Goal: Task Accomplishment & Management: Manage account settings

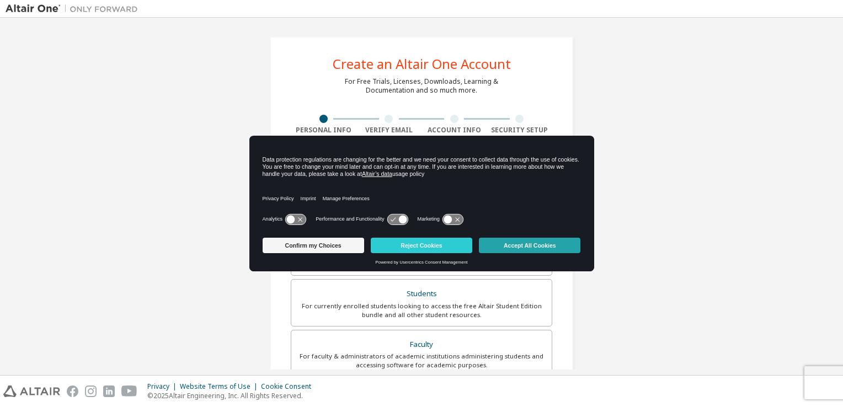
click at [536, 241] on button "Accept All Cookies" at bounding box center [530, 245] width 102 height 15
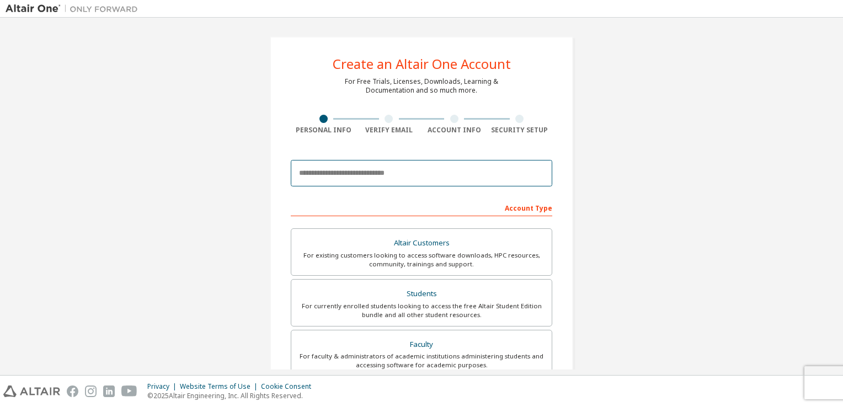
click at [376, 170] on input "email" at bounding box center [421, 173] width 261 height 26
type input "**********"
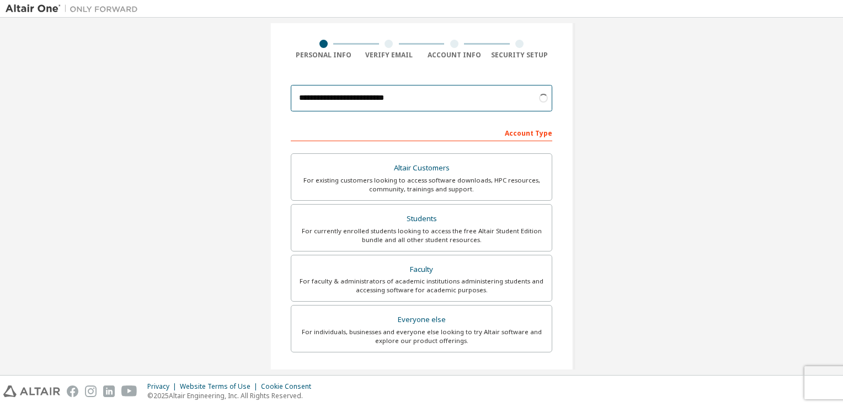
scroll to position [76, 0]
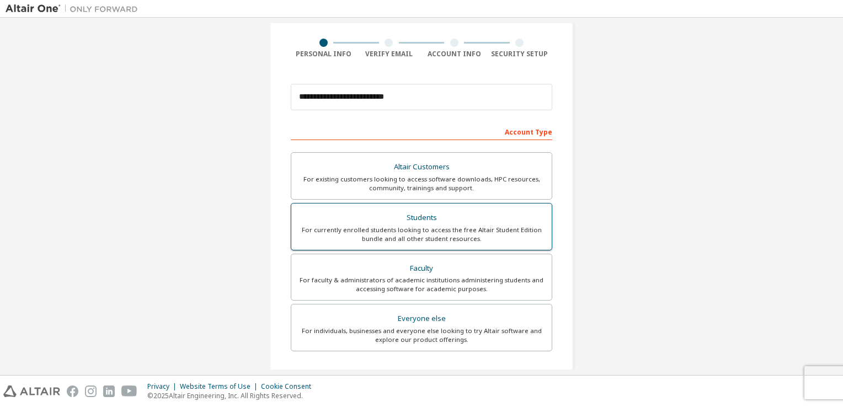
click at [390, 227] on div "For currently enrolled students looking to access the free Altair Student Editi…" at bounding box center [421, 235] width 247 height 18
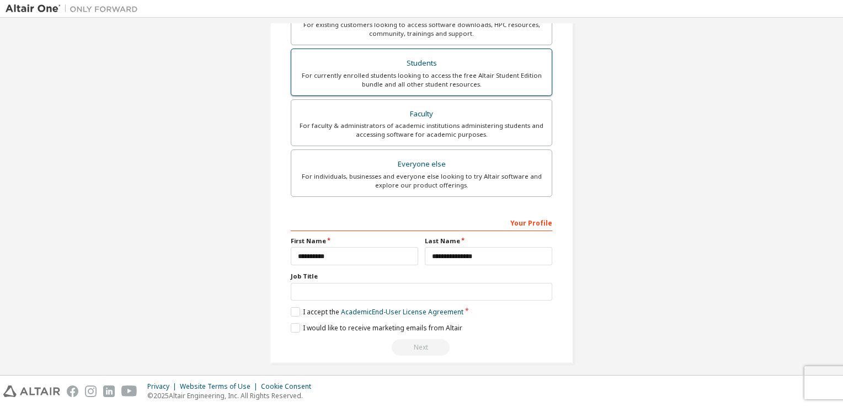
scroll to position [235, 0]
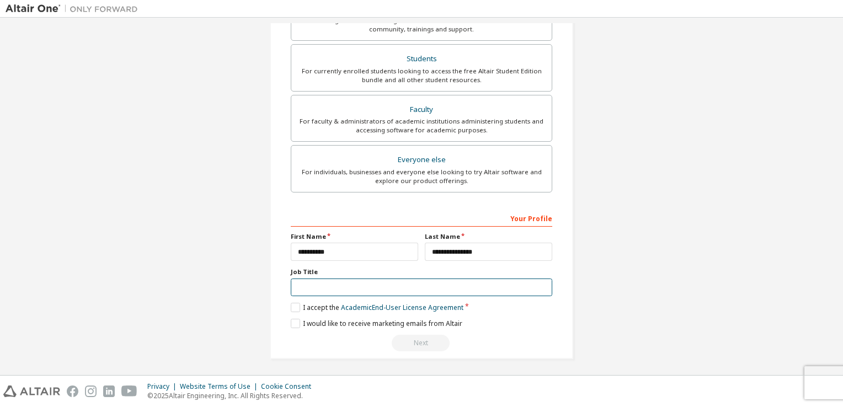
click at [345, 284] on input "text" at bounding box center [421, 288] width 261 height 18
type input "**********"
click at [297, 306] on label "I accept the Academic End-User License Agreement" at bounding box center [377, 307] width 173 height 9
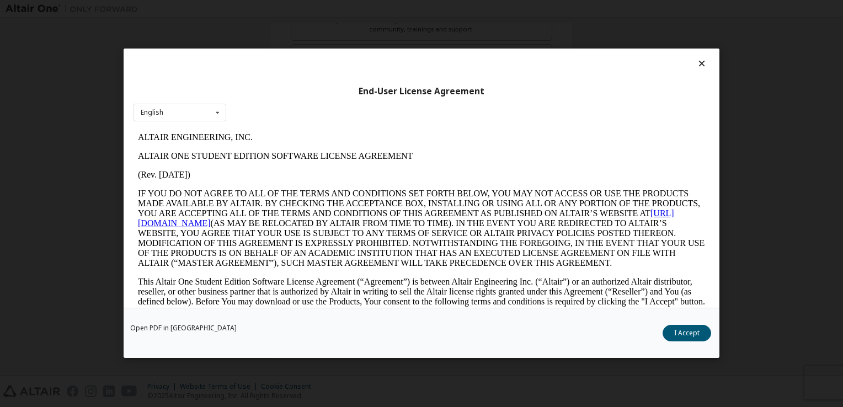
scroll to position [0, 0]
click at [691, 337] on button "I Accept" at bounding box center [687, 333] width 49 height 17
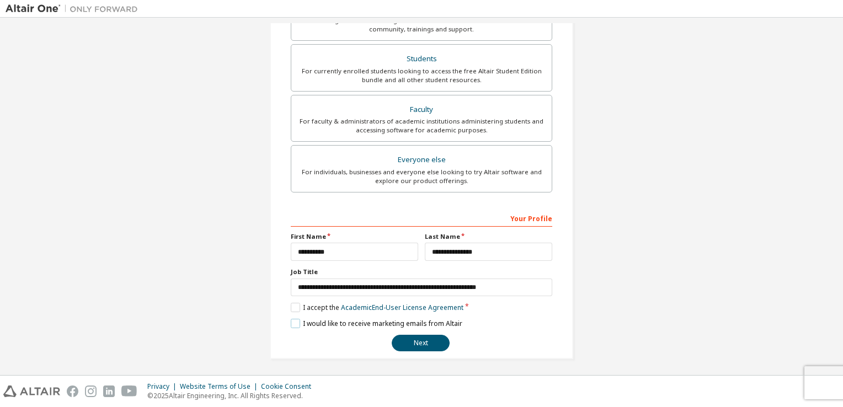
click at [291, 321] on label "I would like to receive marketing emails from Altair" at bounding box center [377, 323] width 172 height 9
click at [422, 340] on button "Next" at bounding box center [421, 343] width 58 height 17
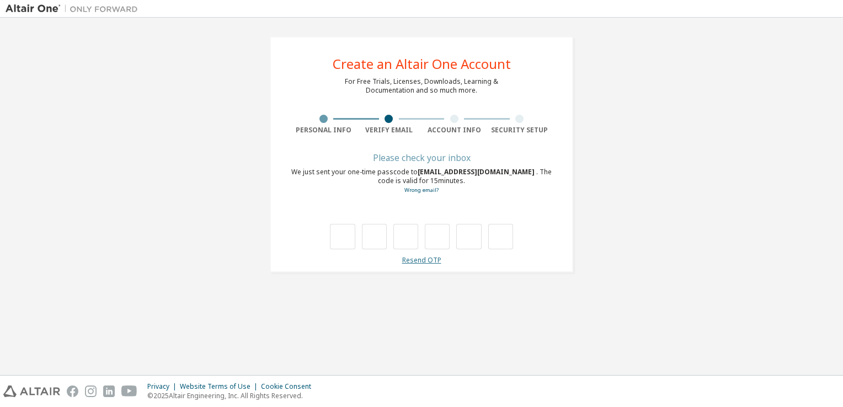
click at [424, 264] on link "Resend OTP" at bounding box center [421, 259] width 39 height 9
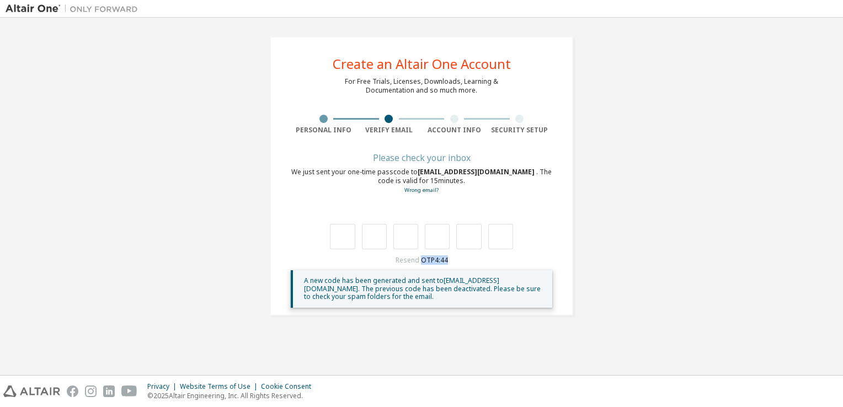
drag, startPoint x: 421, startPoint y: 260, endPoint x: 514, endPoint y: 261, distance: 92.1
click at [514, 261] on div "Resend OTP 4:44 A new code has been generated and sent to vallipuranathant.21@u…" at bounding box center [421, 282] width 261 height 52
click at [514, 261] on div "Resend OTP 4:43 A new code has been generated and sent to vallipuranathant.21@u…" at bounding box center [421, 282] width 261 height 52
click at [409, 339] on div "**********" at bounding box center [422, 196] width 832 height 346
click at [348, 244] on input "text" at bounding box center [342, 236] width 25 height 25
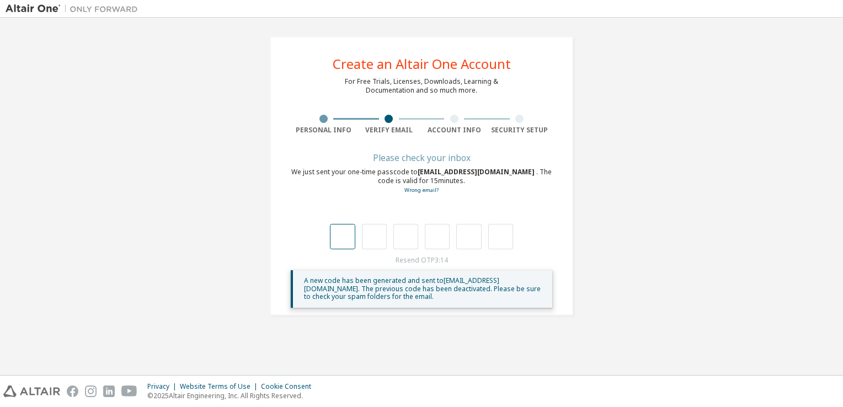
type input "*"
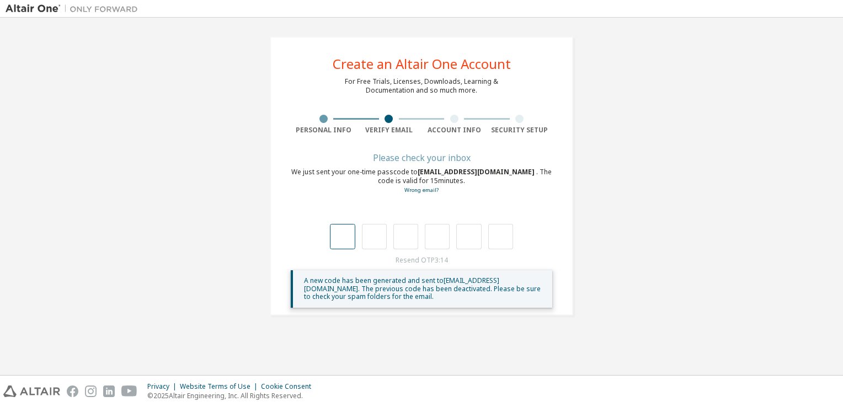
type input "*"
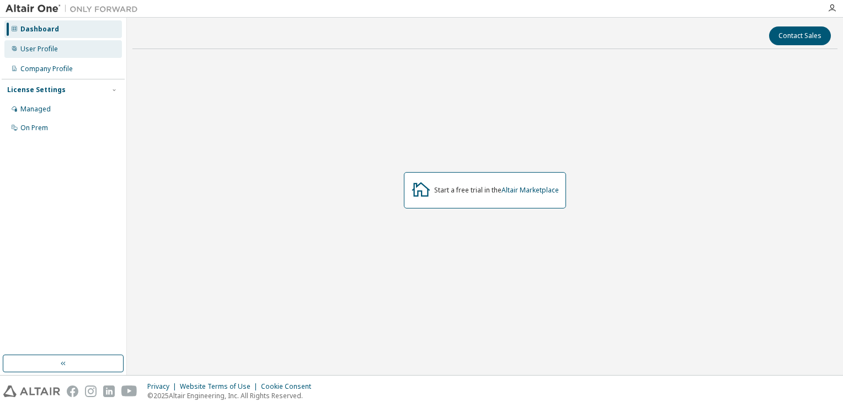
click at [42, 54] on div "User Profile" at bounding box center [63, 49] width 118 height 18
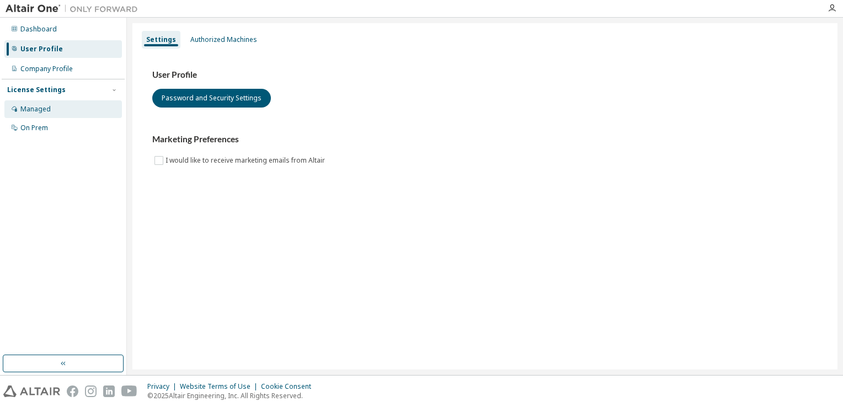
click at [70, 113] on div "Managed" at bounding box center [63, 109] width 118 height 18
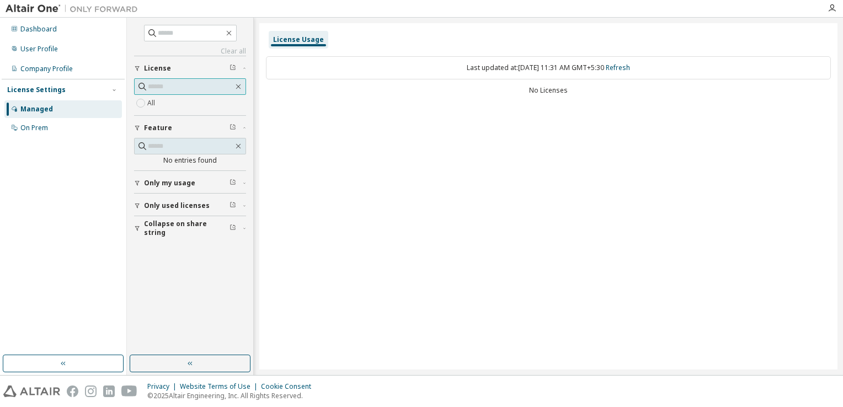
click at [183, 87] on input "text" at bounding box center [191, 86] width 86 height 11
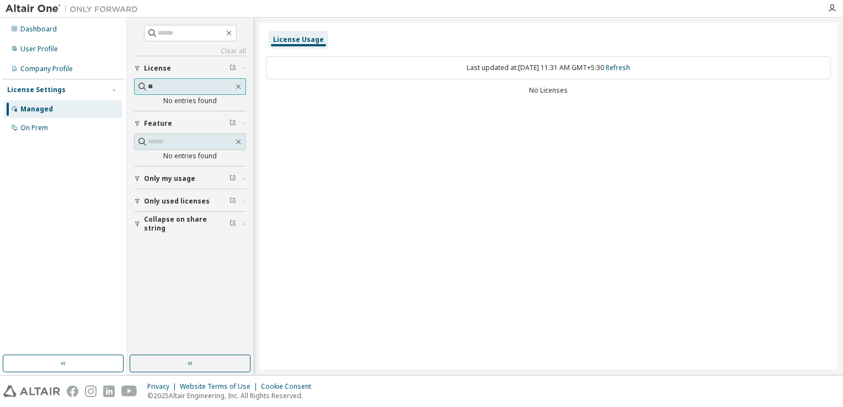
type input "*"
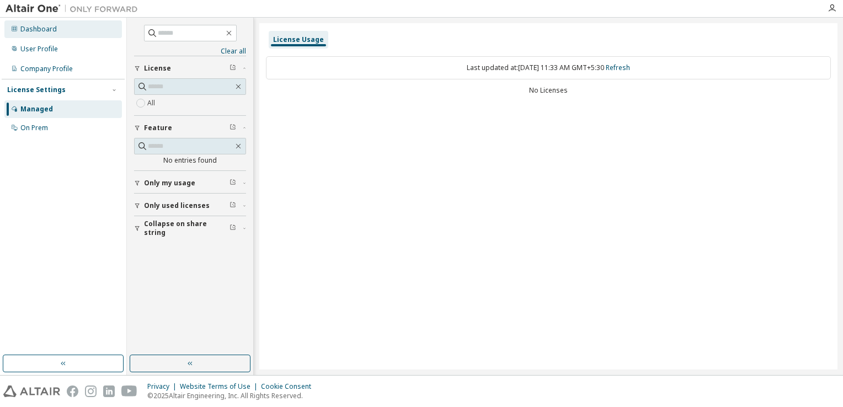
click at [53, 31] on div "Dashboard" at bounding box center [38, 29] width 36 height 9
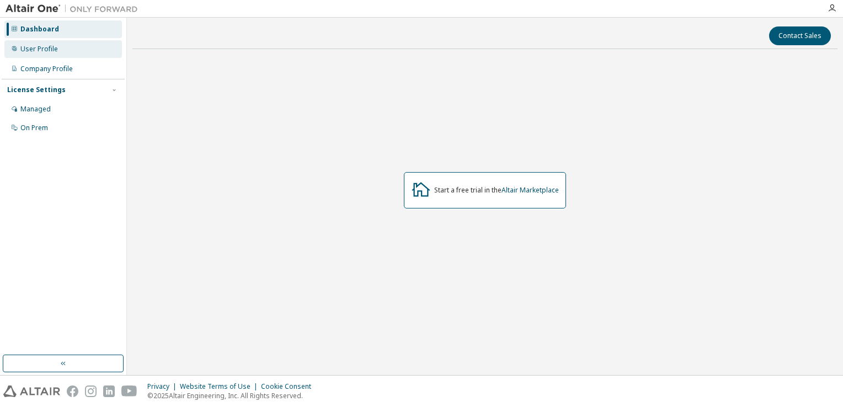
click at [52, 46] on div "User Profile" at bounding box center [39, 49] width 38 height 9
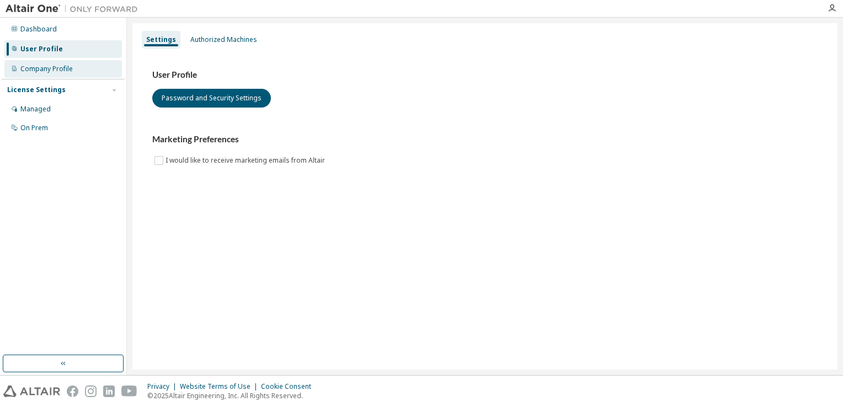
click at [54, 72] on div "Company Profile" at bounding box center [46, 69] width 52 height 9
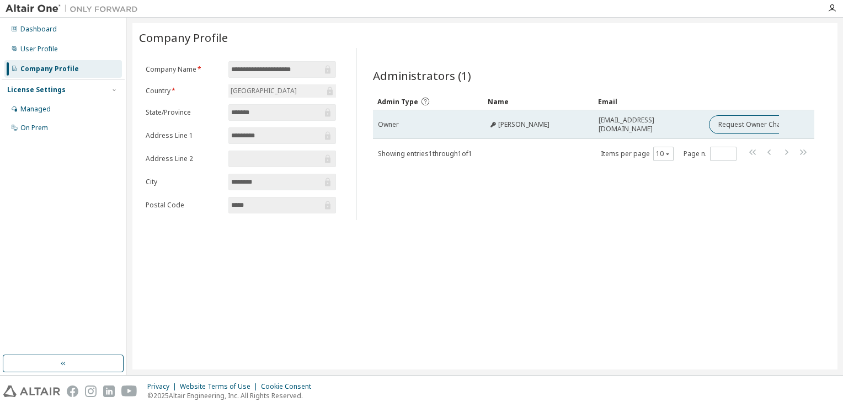
click at [800, 136] on tr "Owner Kapila Jayasinghe jaks@uom.lk Request Owner Change" at bounding box center [593, 124] width 441 height 29
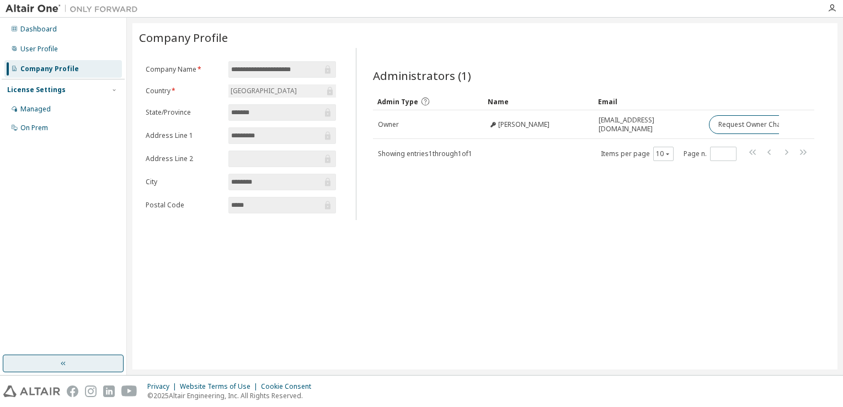
click at [86, 362] on button "button" at bounding box center [63, 364] width 121 height 18
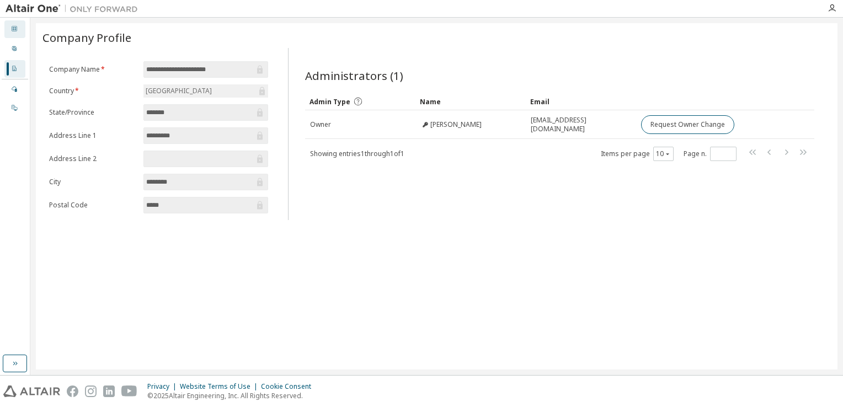
click at [20, 26] on div "Dashboard" at bounding box center [14, 29] width 21 height 18
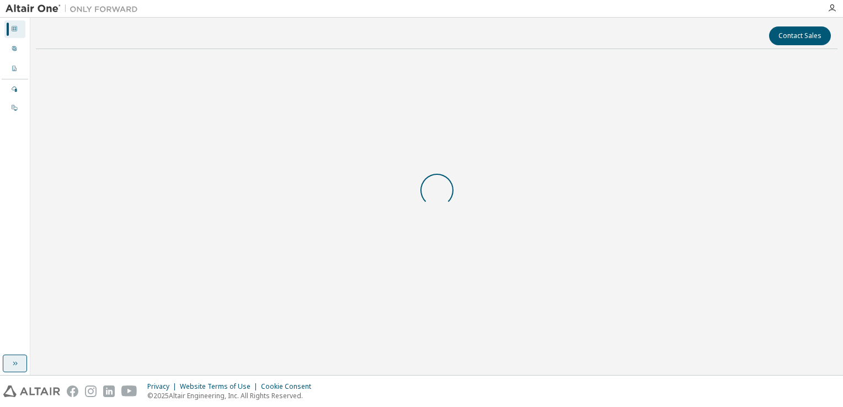
click at [22, 361] on button "button" at bounding box center [15, 364] width 24 height 18
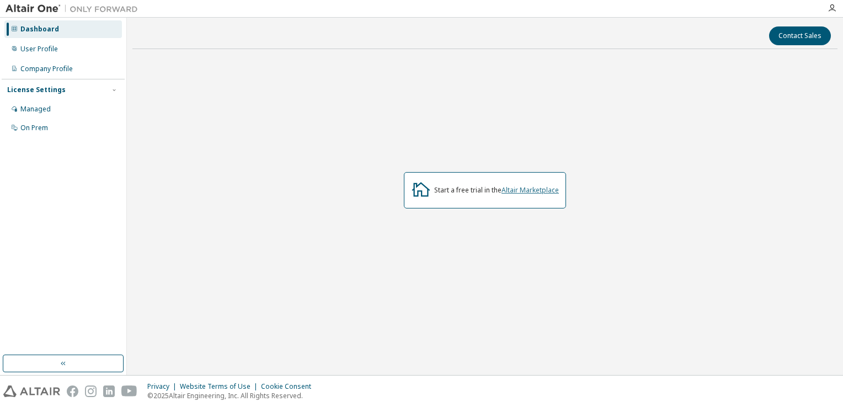
click at [540, 188] on link "Altair Marketplace" at bounding box center [529, 189] width 57 height 9
